Goal: Task Accomplishment & Management: Manage account settings

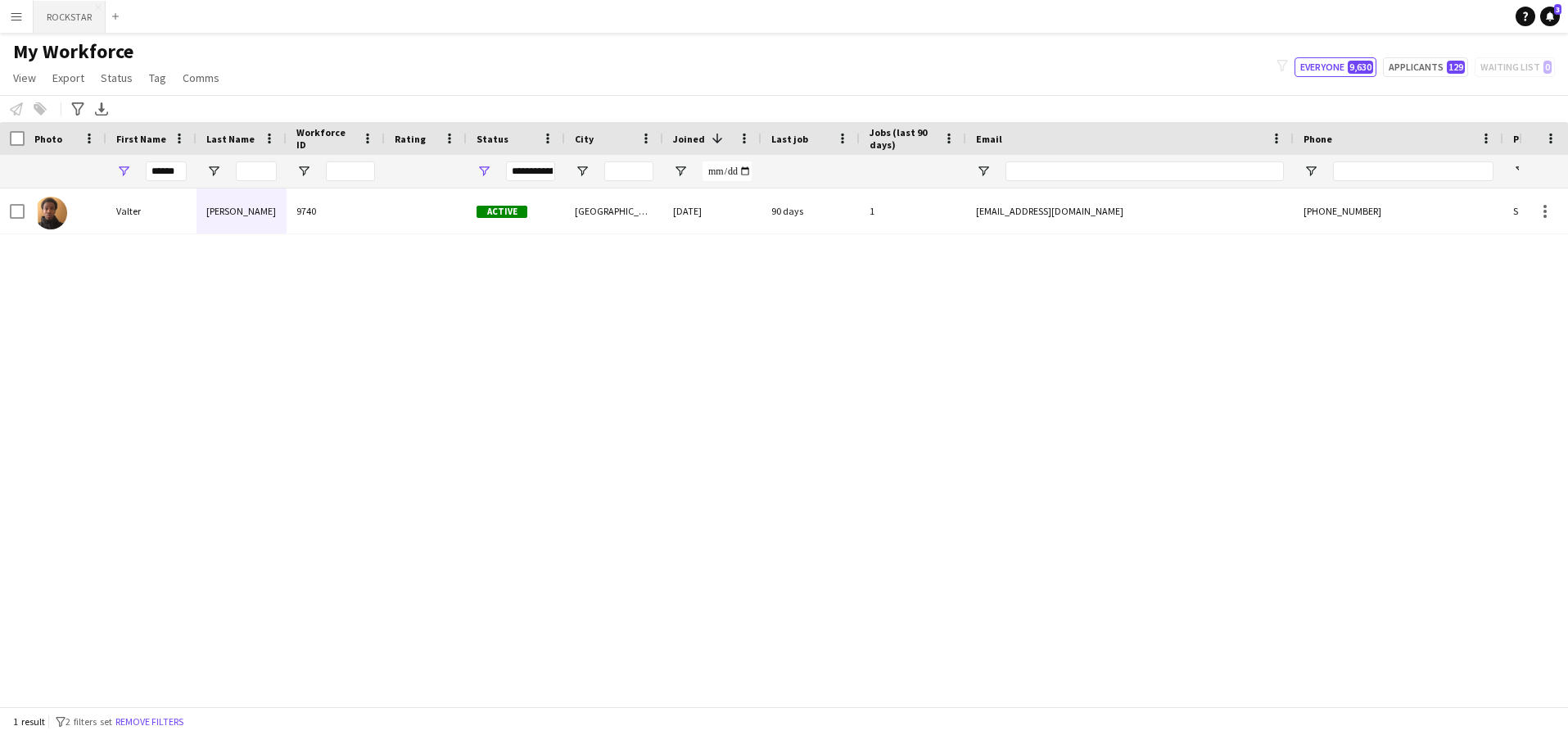
click at [67, 20] on button "ROCKSTAR Close" at bounding box center [69, 17] width 72 height 32
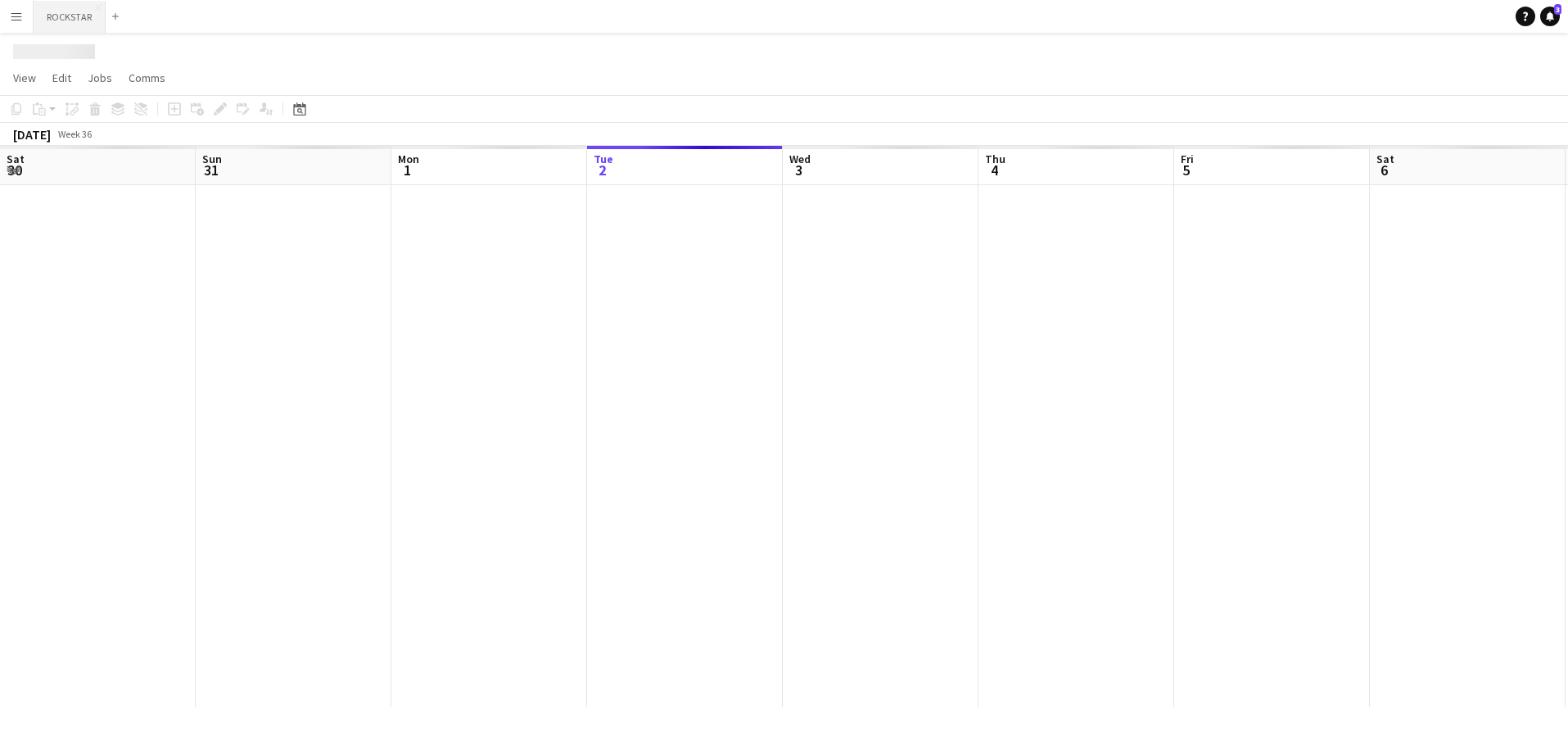
scroll to position [0, 392]
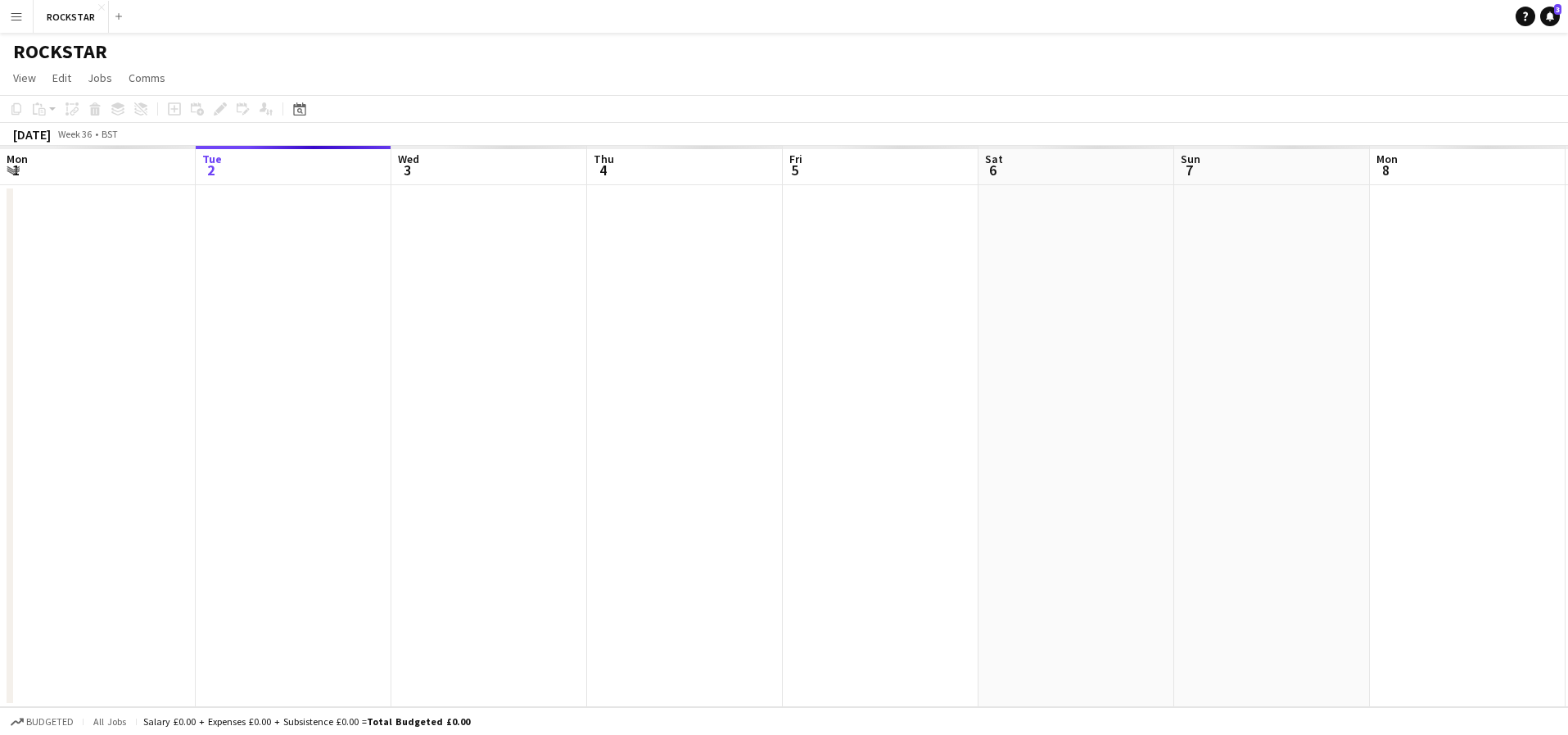
click at [25, 22] on button "Menu" at bounding box center [16, 16] width 33 height 33
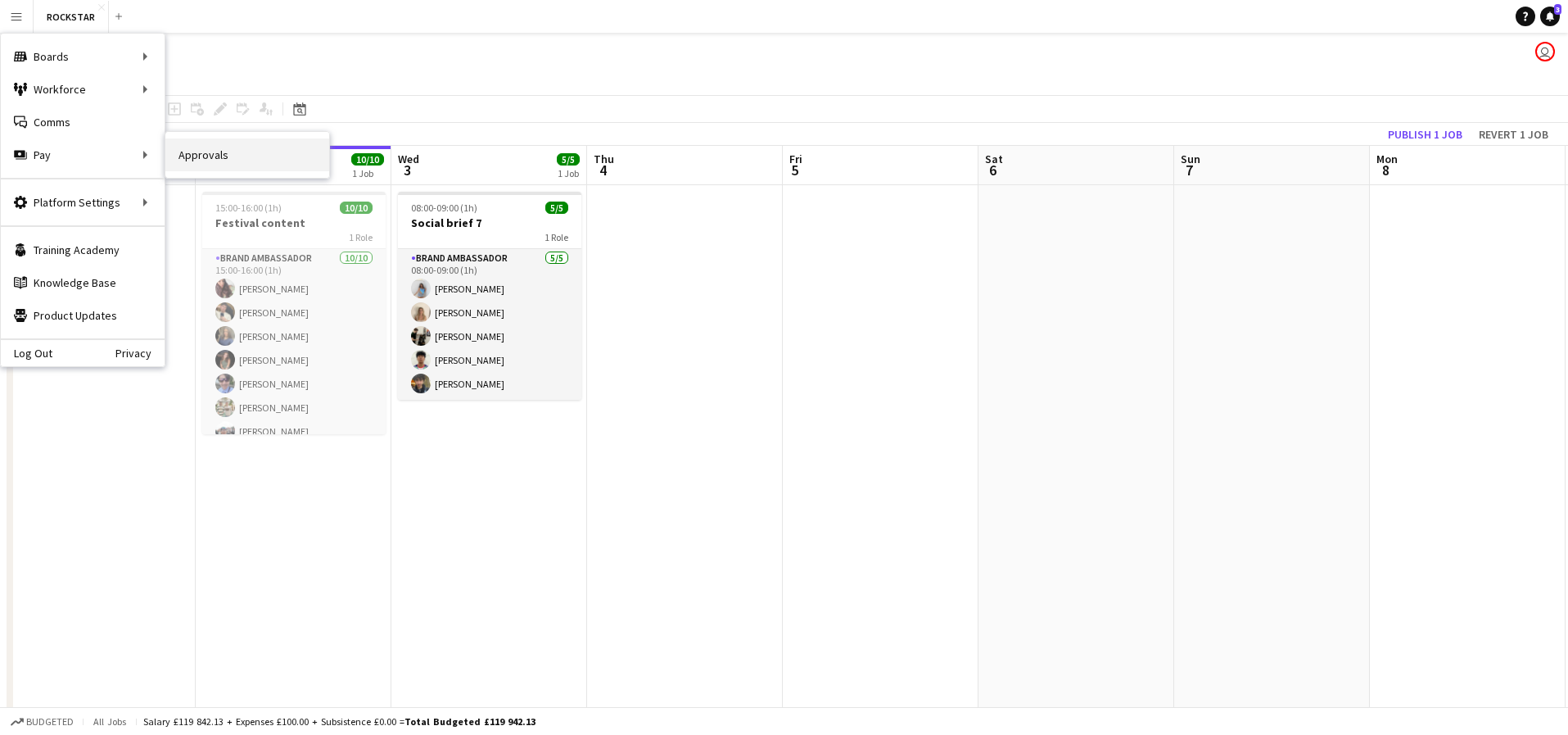
click at [195, 159] on link "Approvals" at bounding box center [247, 154] width 164 height 33
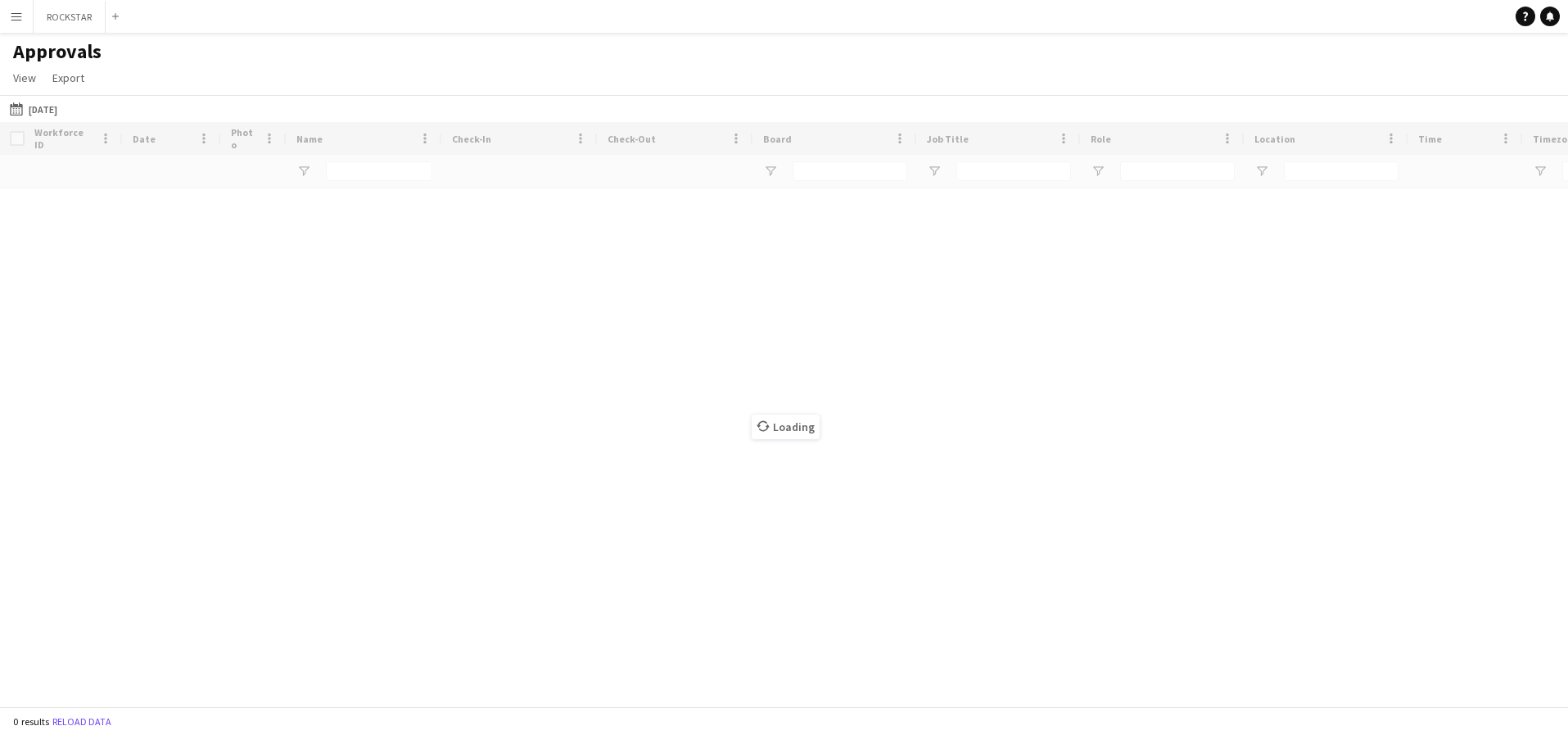
type input "**********"
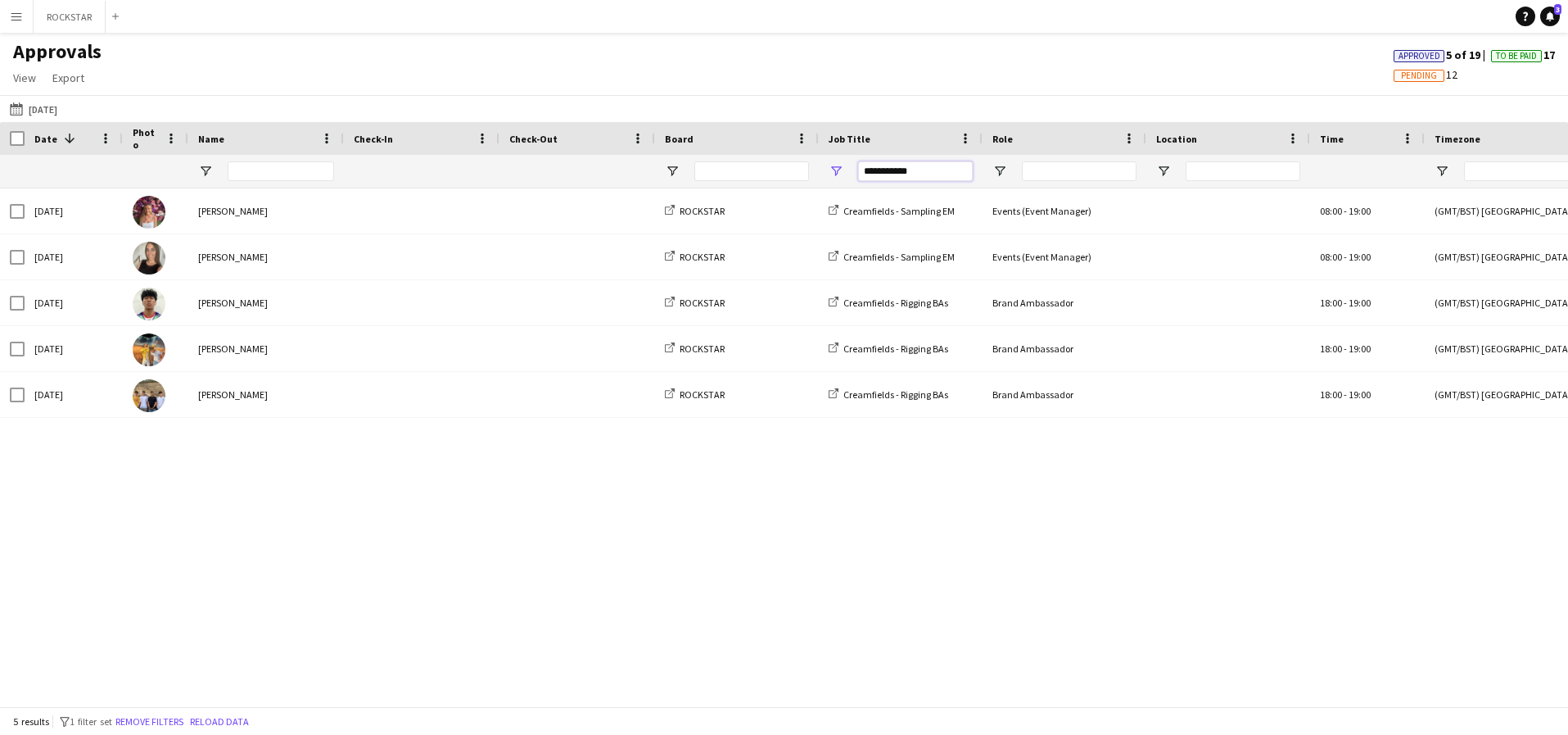
drag, startPoint x: 936, startPoint y: 173, endPoint x: 798, endPoint y: 173, distance: 138.0
click at [798, 173] on div "**********" at bounding box center [1486, 171] width 2972 height 33
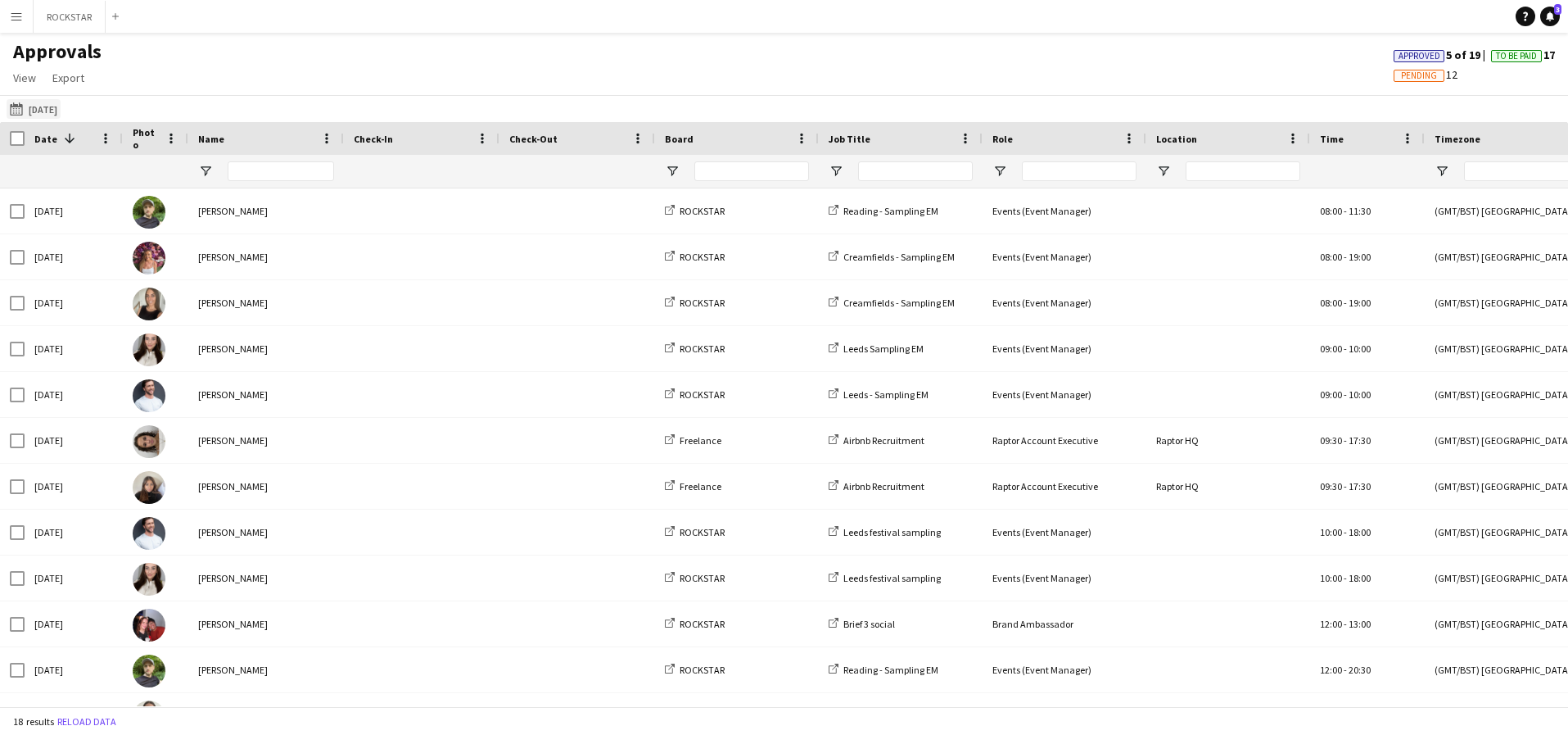
click at [57, 104] on button "20-08-2025 20-08-2025" at bounding box center [34, 108] width 54 height 20
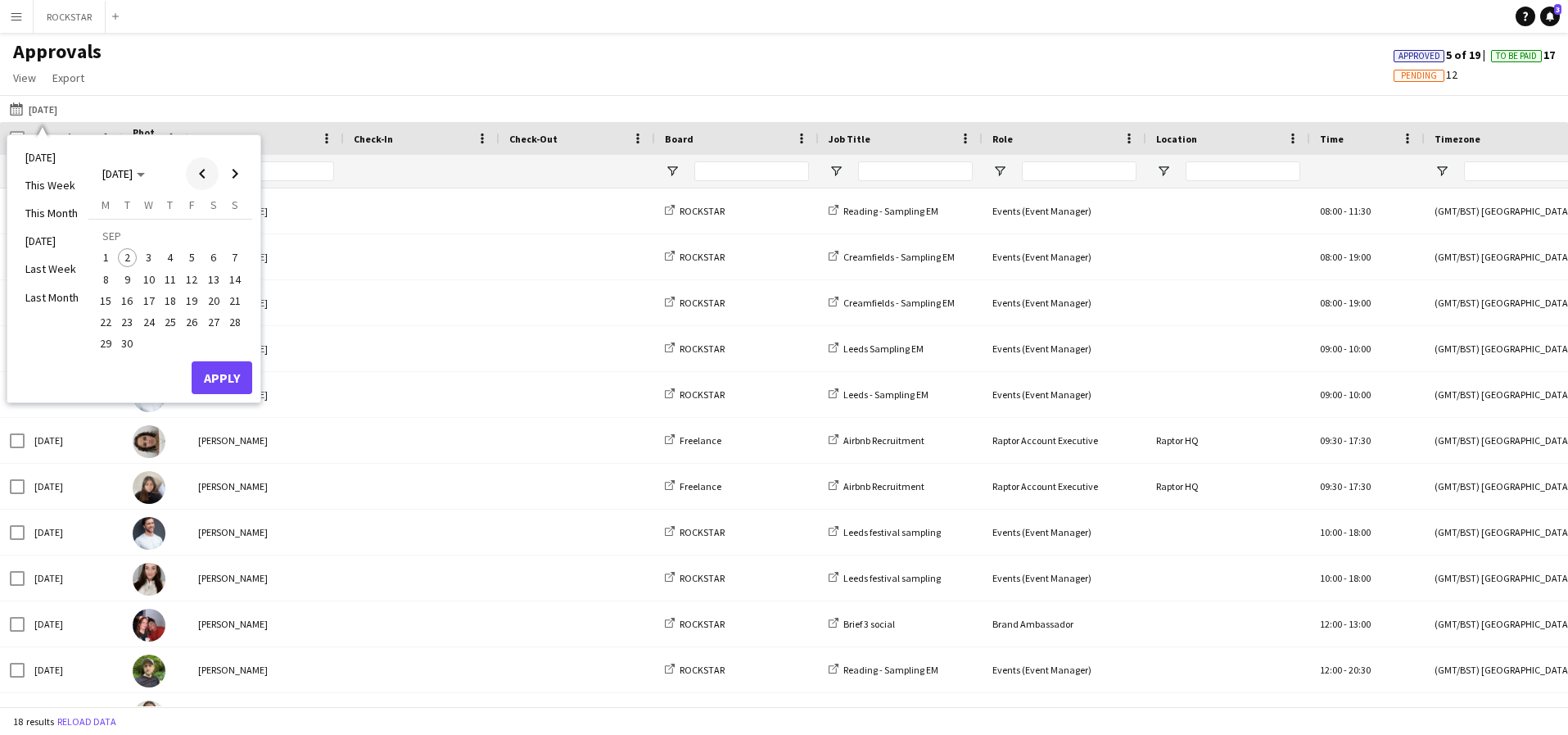
click at [199, 165] on span "Previous month" at bounding box center [201, 173] width 33 height 33
click at [195, 306] on span "22" at bounding box center [191, 304] width 20 height 20
click at [169, 305] on span "21" at bounding box center [170, 304] width 20 height 20
click at [211, 352] on button "Apply" at bounding box center [222, 359] width 61 height 33
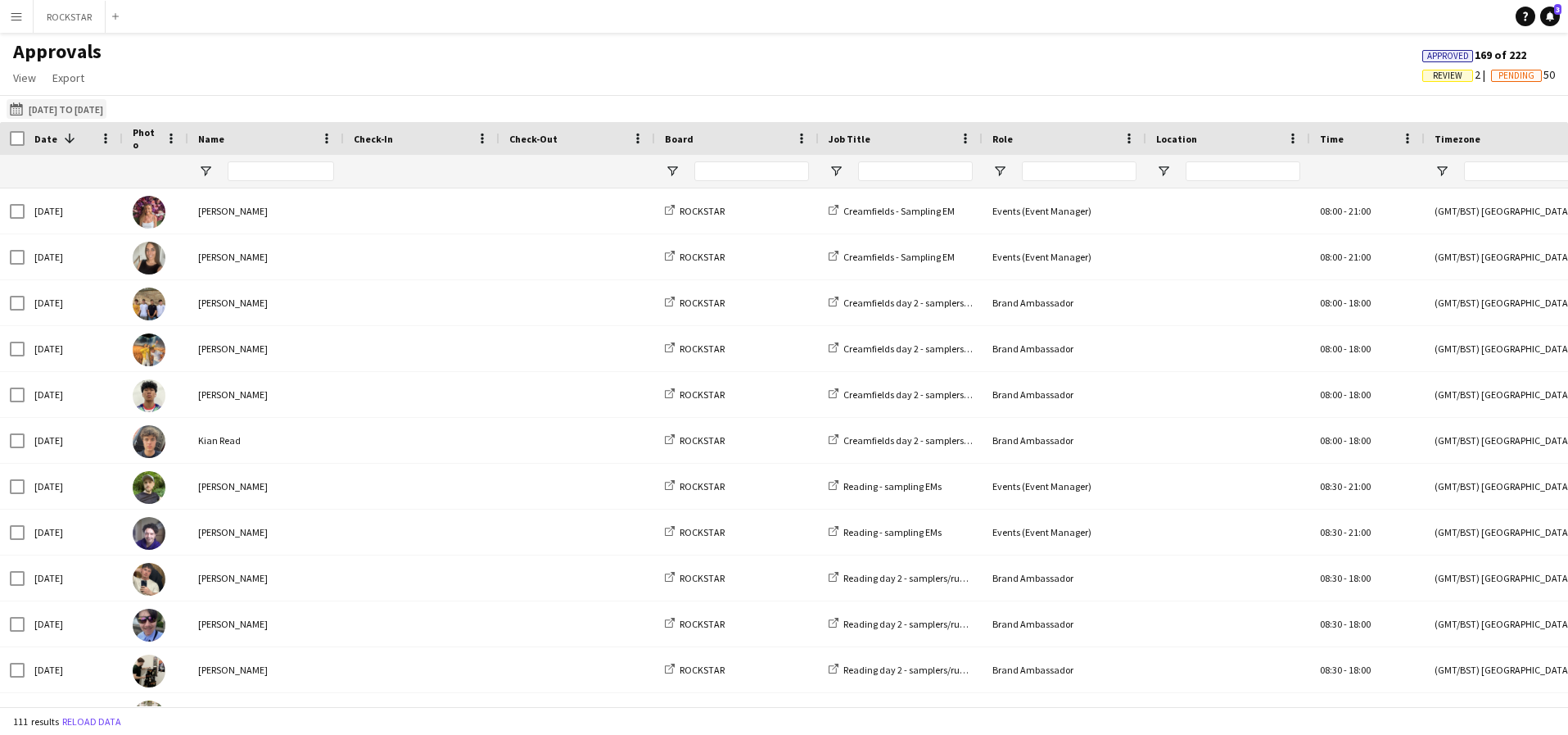
click at [106, 111] on button "20-08-2025 22-08-2025 to 21-08-2025" at bounding box center [56, 108] width 100 height 20
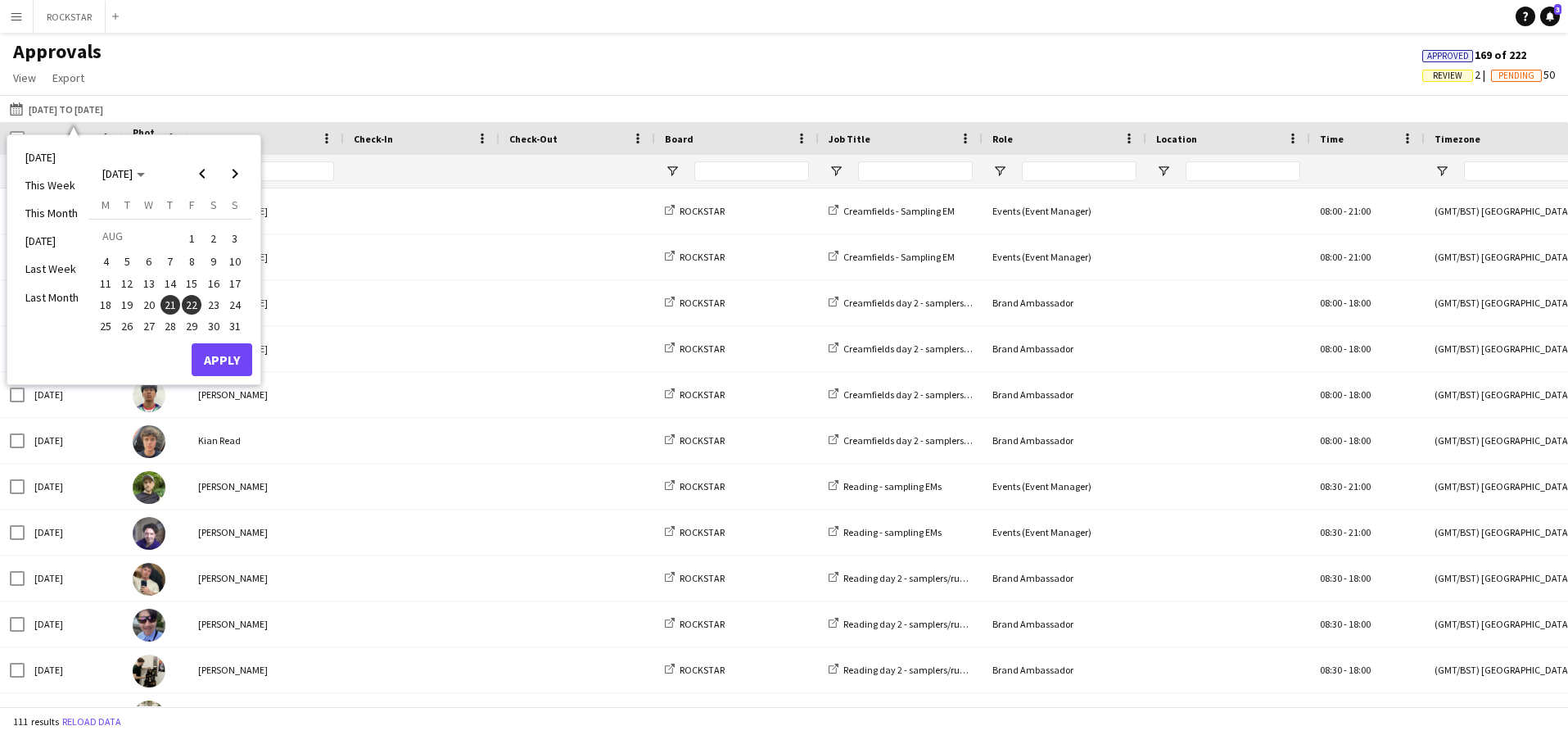
click at [198, 306] on span "22" at bounding box center [191, 304] width 20 height 20
click at [191, 300] on span "22" at bounding box center [191, 304] width 20 height 20
click at [168, 300] on span "21" at bounding box center [170, 304] width 20 height 20
click at [218, 361] on button "Apply" at bounding box center [222, 359] width 61 height 33
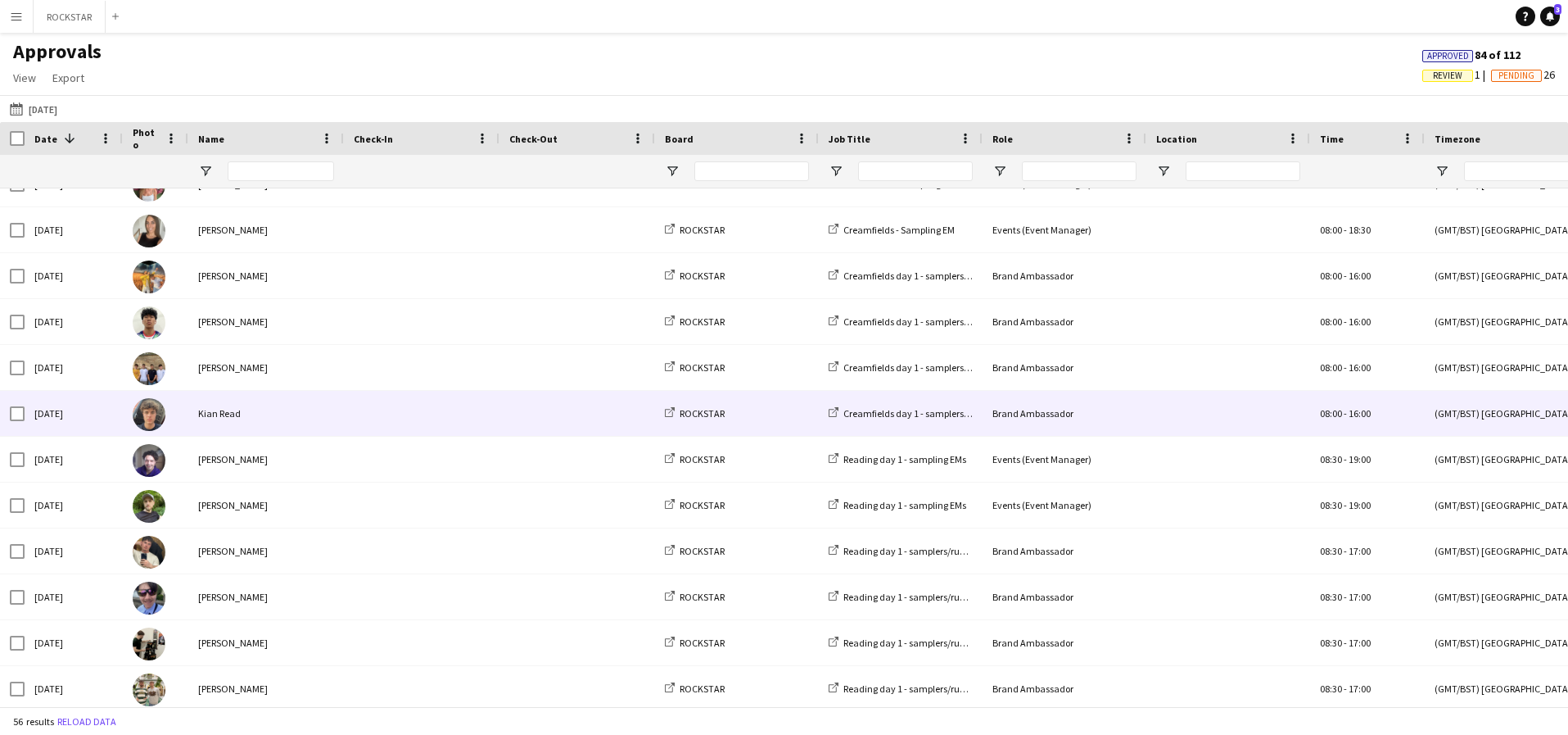
click at [269, 403] on div "Kian Read" at bounding box center [266, 413] width 156 height 45
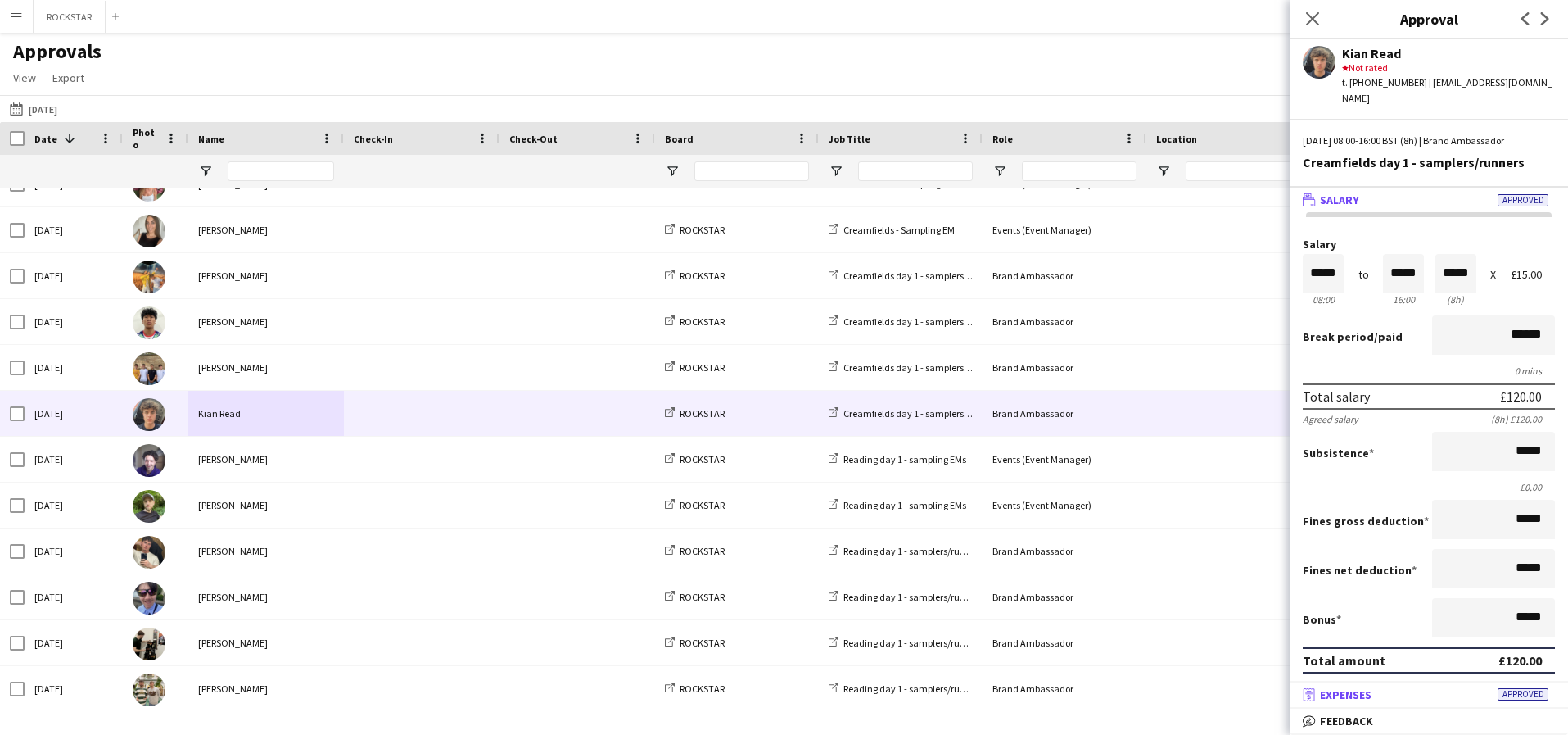
click at [1467, 687] on mat-panel-title "receipt Expenses Approved" at bounding box center [1425, 695] width 272 height 15
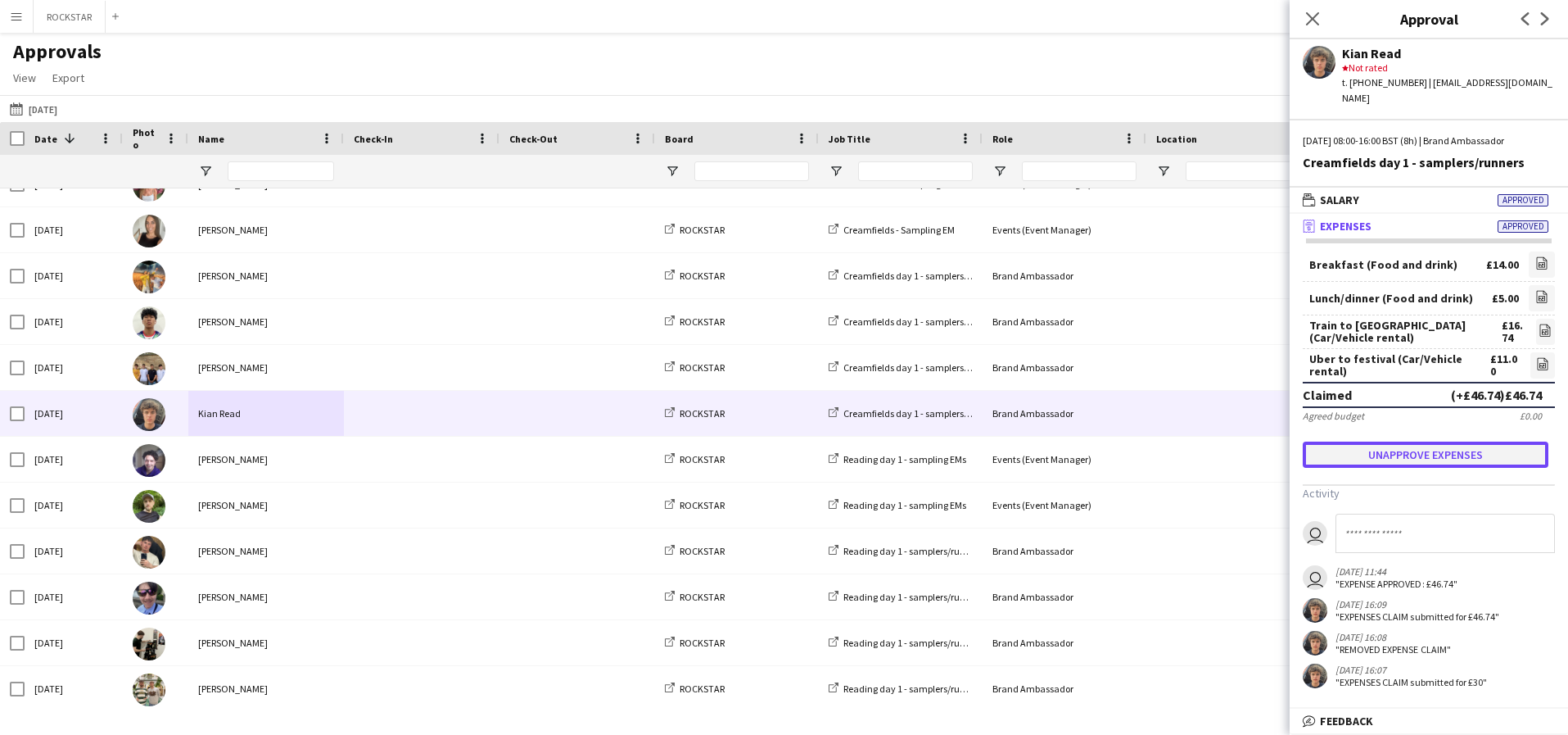
click at [1451, 441] on button "Unapprove expenses" at bounding box center [1424, 454] width 245 height 26
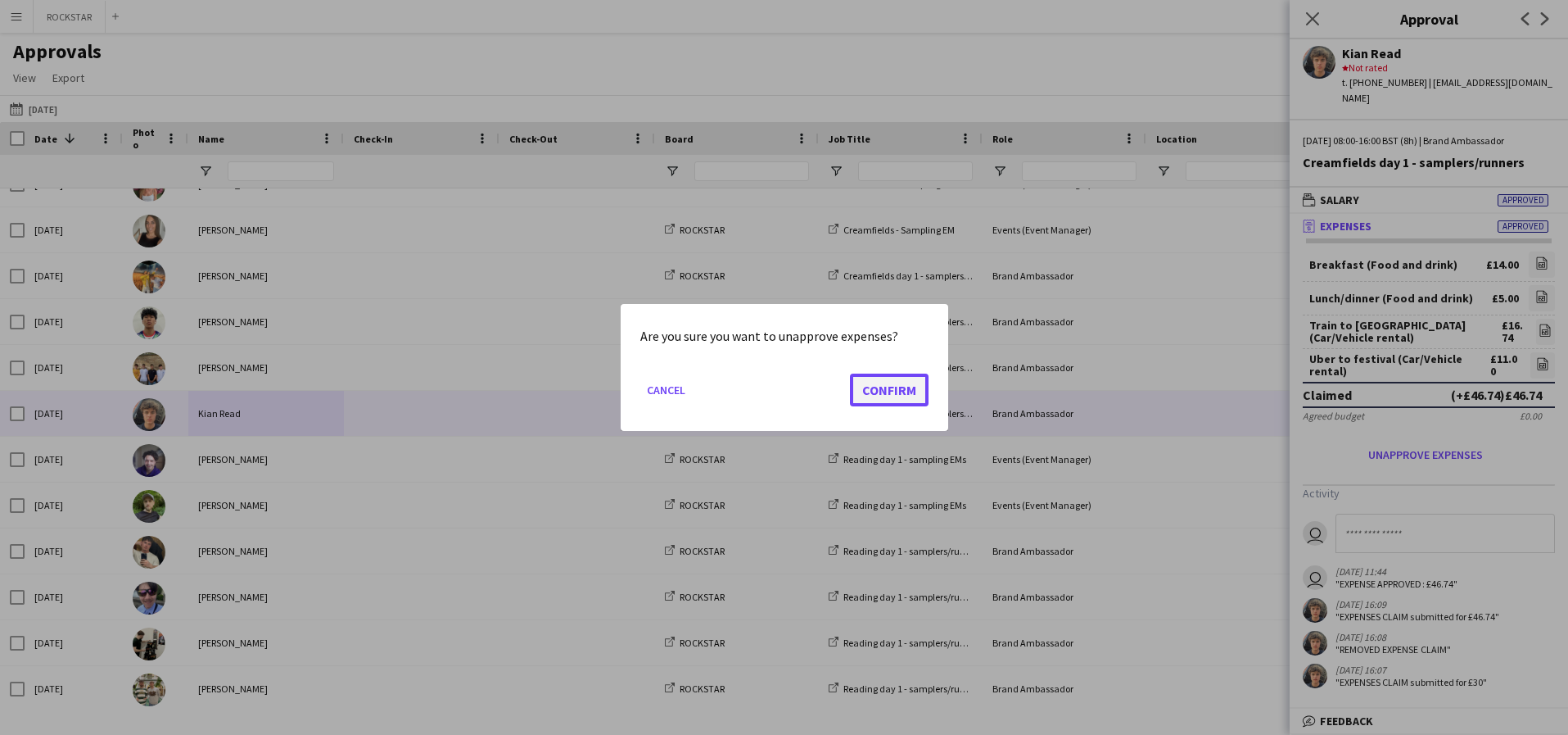
click at [891, 381] on button "Confirm" at bounding box center [889, 389] width 78 height 33
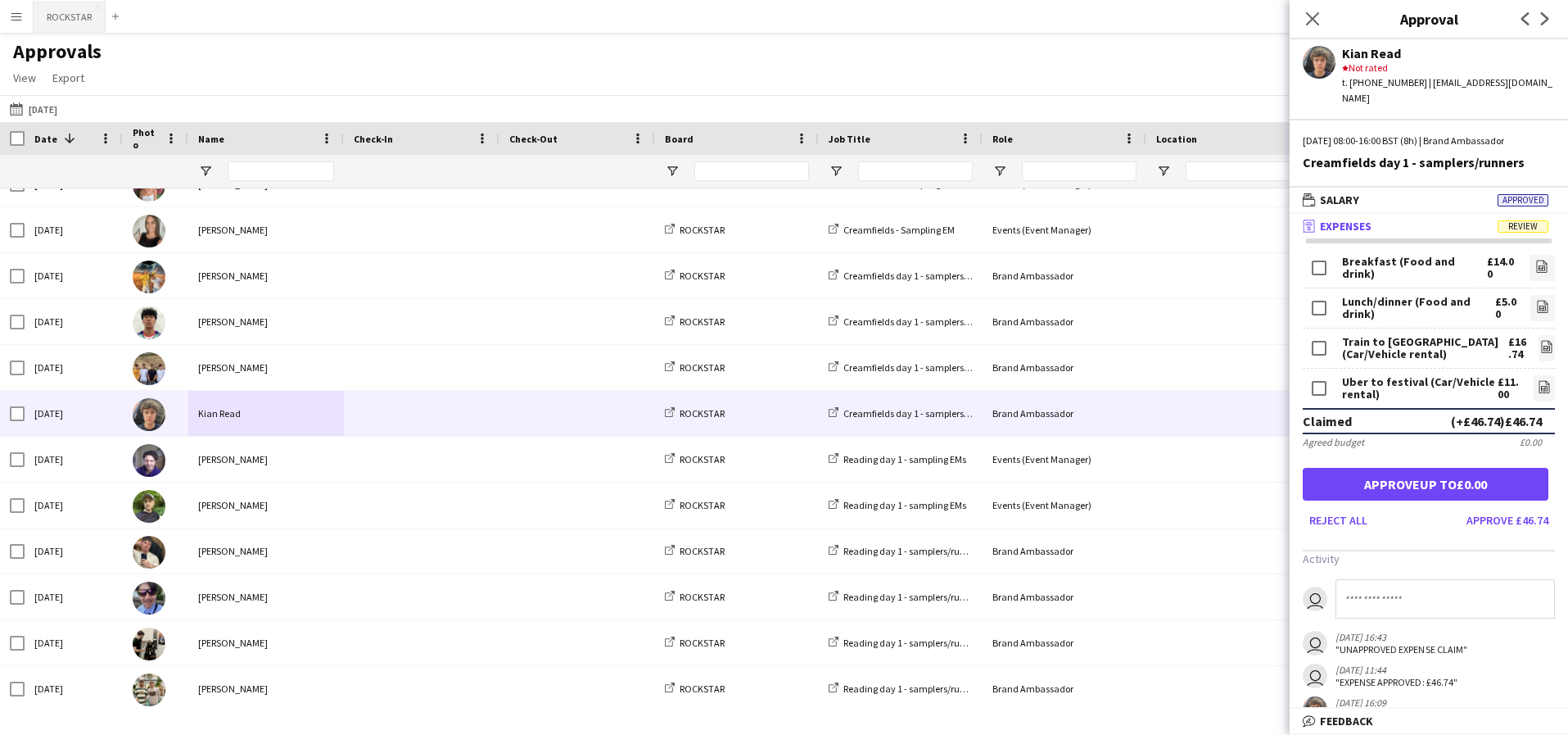
scroll to position [440, 0]
